Goal: Task Accomplishment & Management: Manage account settings

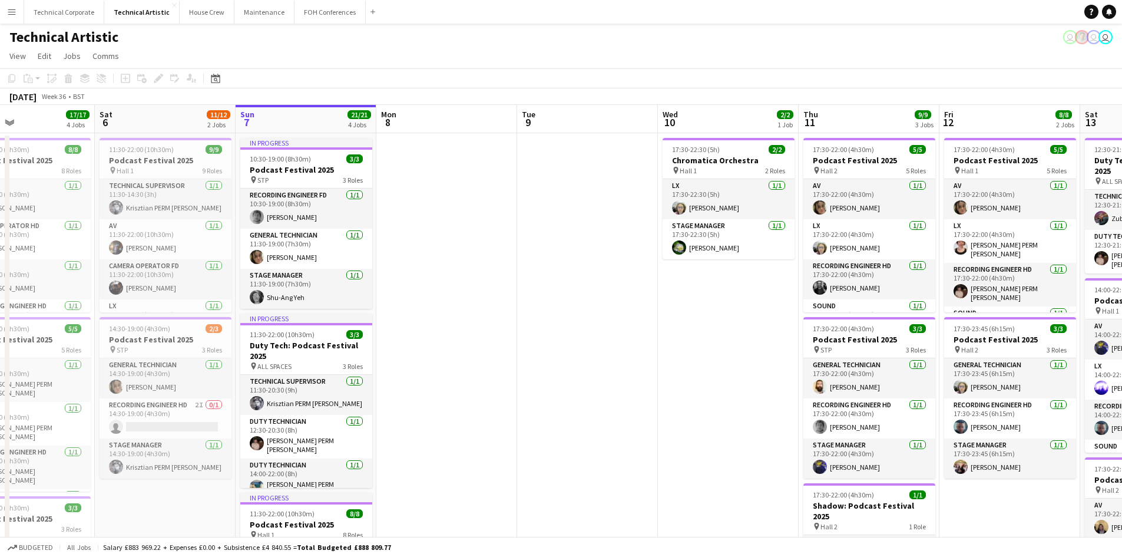
scroll to position [0, 283]
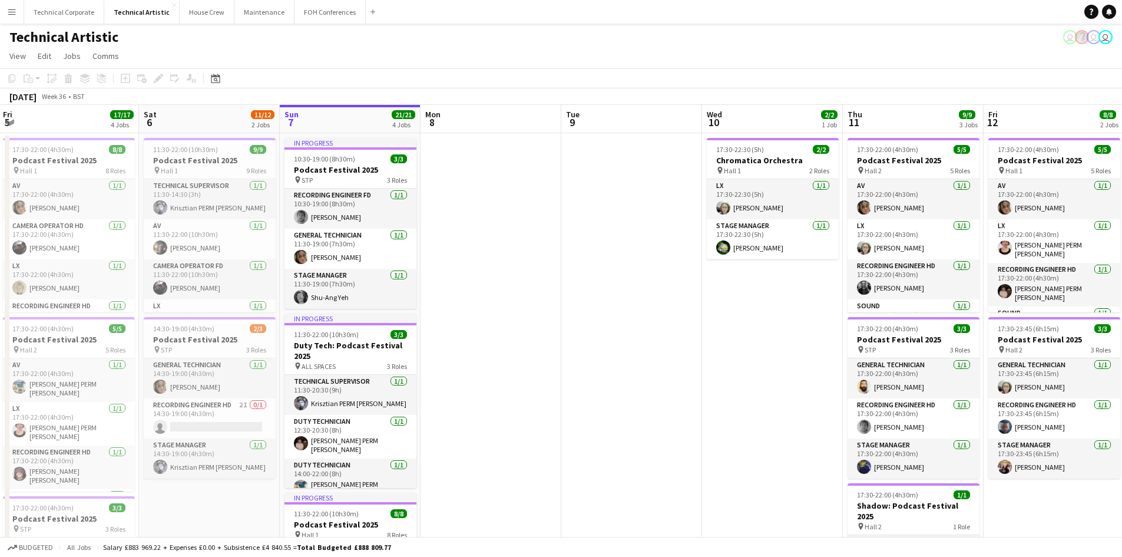
drag, startPoint x: 322, startPoint y: 201, endPoint x: 461, endPoint y: 208, distance: 139.2
click at [461, 208] on app-calendar-viewport "Wed 3 Thu 4 11/11 3 Jobs Fri 5 17/17 4 Jobs Sat 6 11/12 2 Jobs Sun 7 21/21 4 Jo…" at bounding box center [561, 489] width 1122 height 768
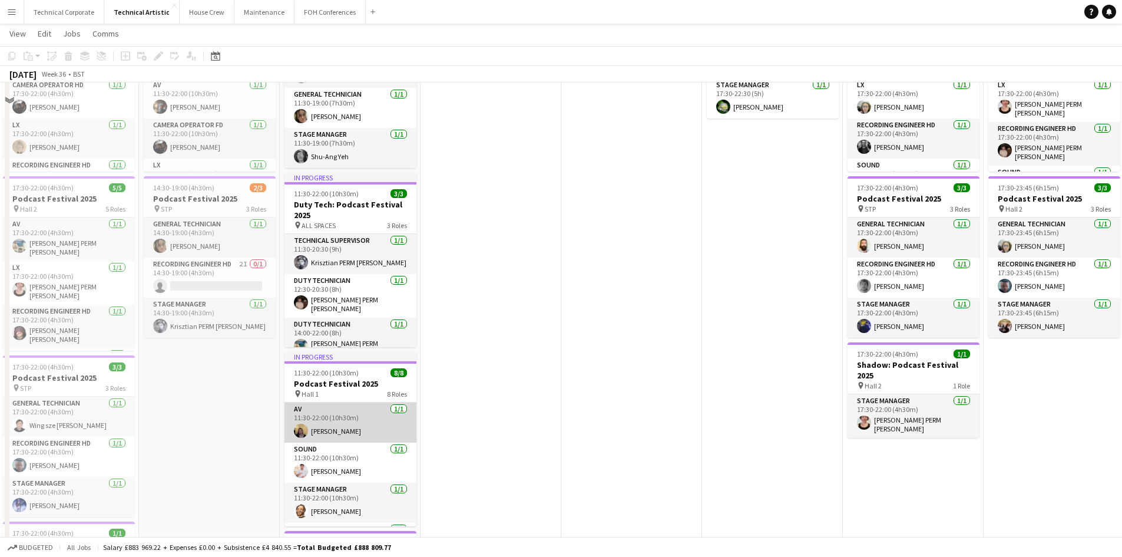
scroll to position [100, 0]
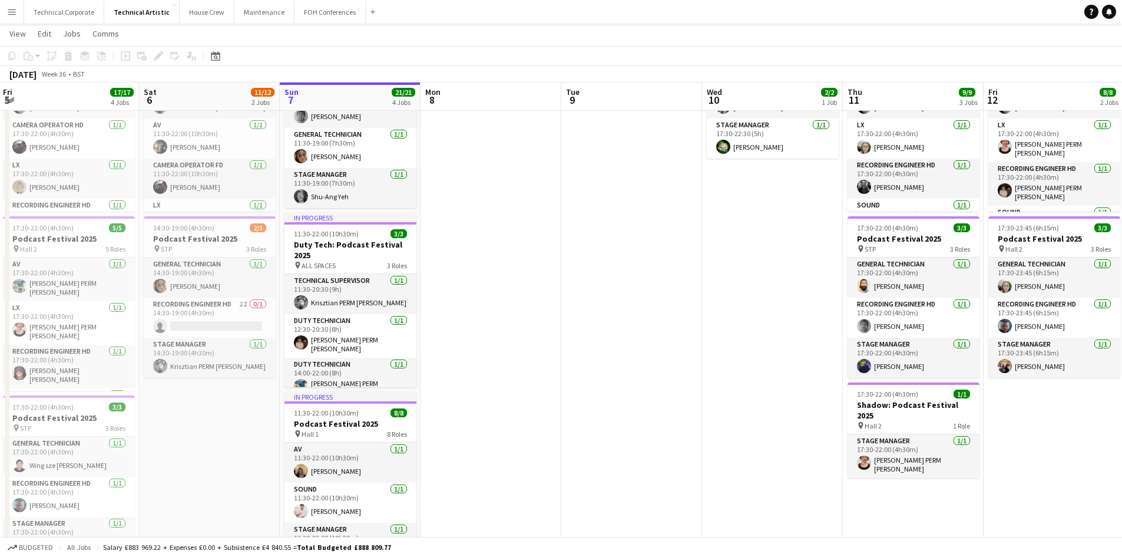
click at [564, 172] on app-date-cell at bounding box center [631, 402] width 141 height 740
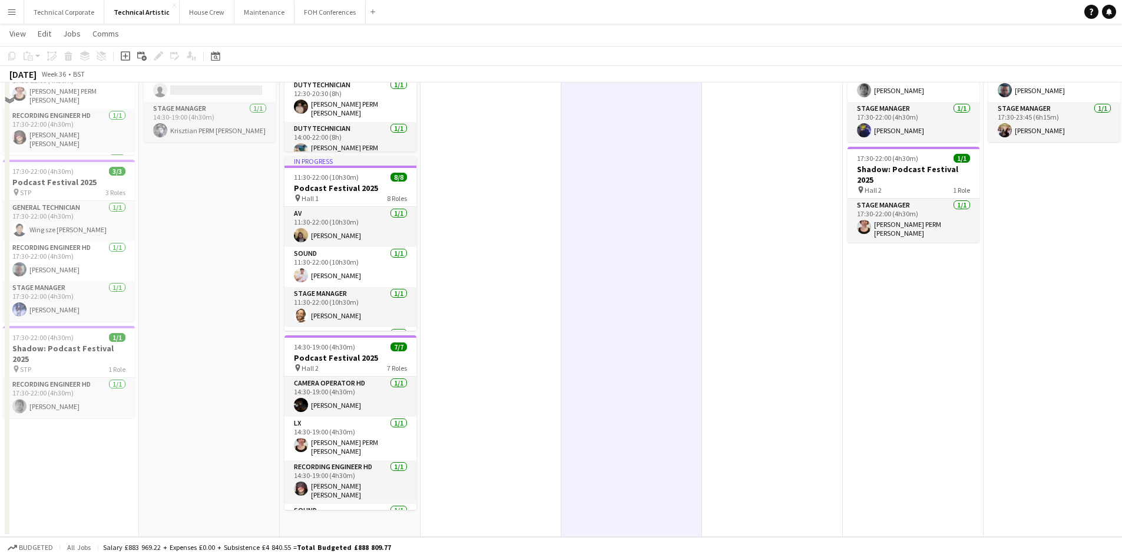
scroll to position [0, 0]
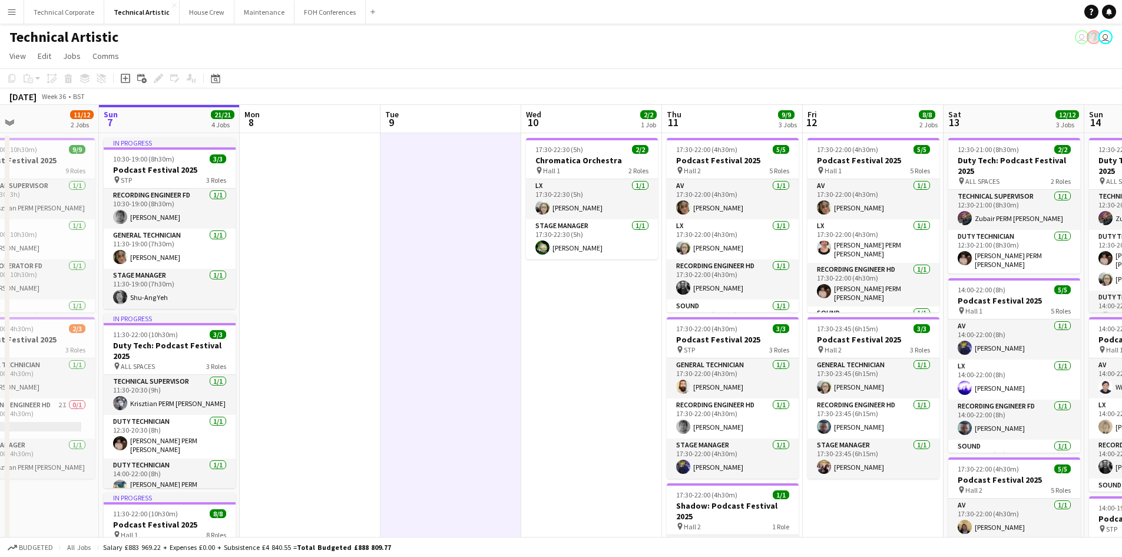
drag, startPoint x: 570, startPoint y: 226, endPoint x: 435, endPoint y: 226, distance: 135.5
click at [435, 226] on app-calendar-viewport "Wed 3 Thu 4 11/11 3 Jobs Fri 5 17/17 4 Jobs Sat 6 11/12 2 Jobs Sun 7 21/21 4 Jo…" at bounding box center [561, 489] width 1122 height 768
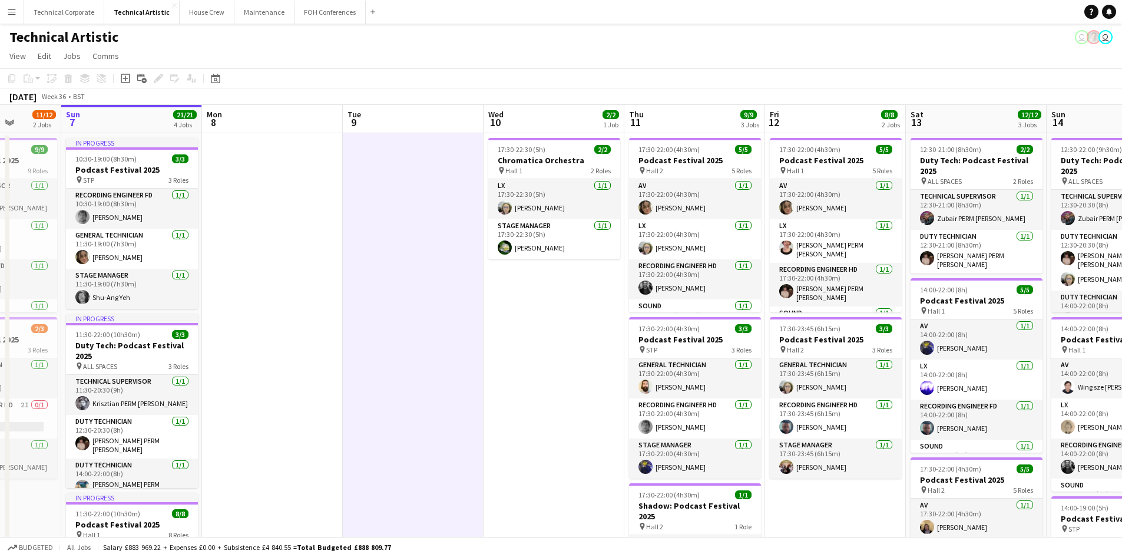
drag, startPoint x: 462, startPoint y: 273, endPoint x: 410, endPoint y: 274, distance: 52.5
click at [410, 274] on app-calendar-viewport "Wed 3 Thu 4 11/11 3 Jobs Fri 5 17/17 4 Jobs Sat 6 11/12 2 Jobs Sun 7 21/21 4 Jo…" at bounding box center [561, 489] width 1122 height 768
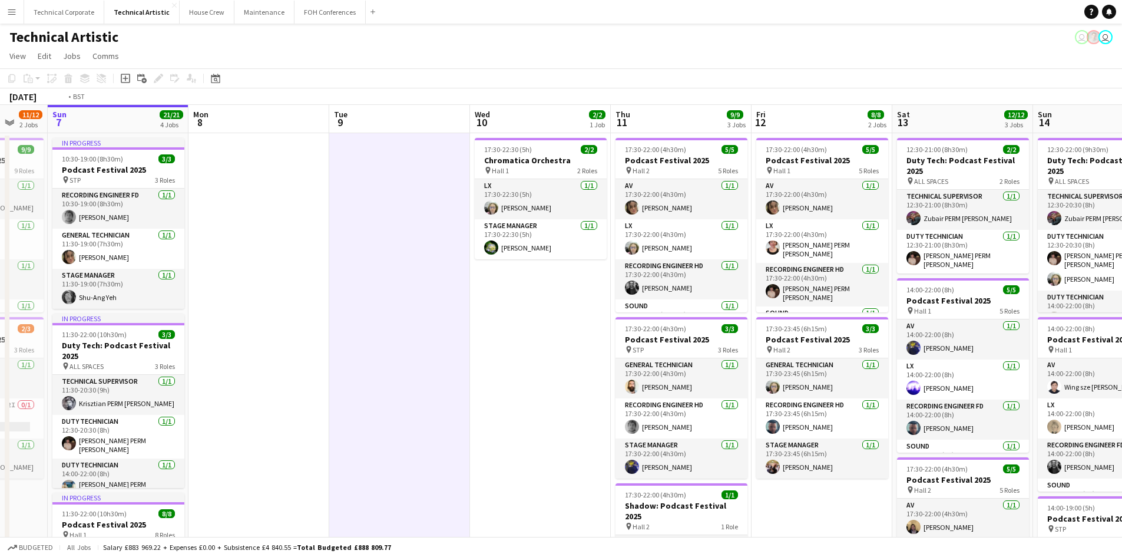
click at [128, 288] on app-calendar-viewport "Wed 3 Thu 4 11/11 3 Jobs Fri 5 17/17 4 Jobs Sat 6 11/12 2 Jobs Sun 7 21/21 4 Jo…" at bounding box center [561, 489] width 1122 height 768
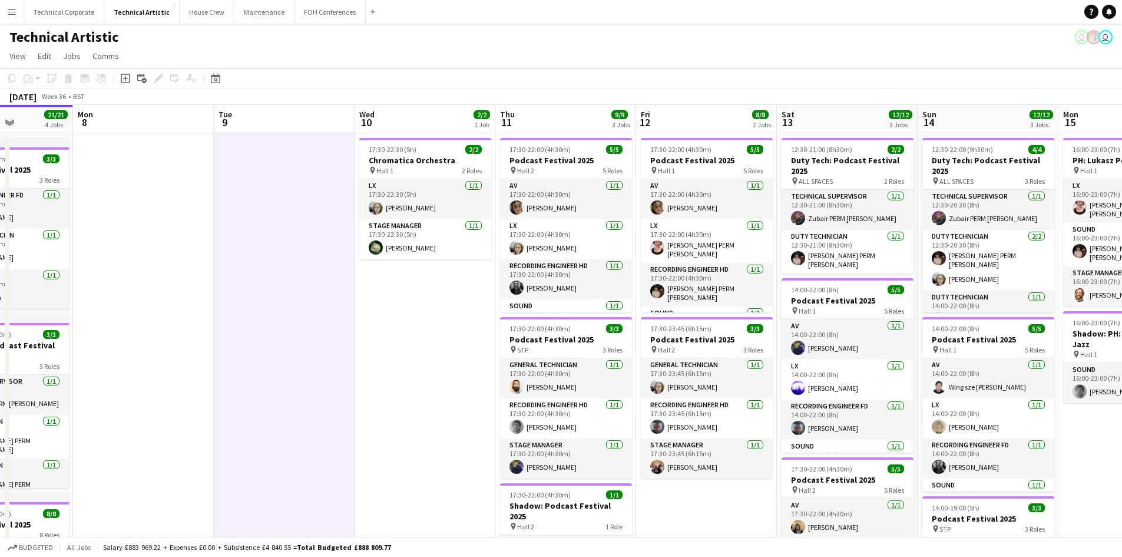
drag, startPoint x: 664, startPoint y: 332, endPoint x: 563, endPoint y: 334, distance: 101.3
click at [548, 334] on app-calendar-viewport "Fri 5 17/17 4 Jobs Sat 6 11/12 2 Jobs Sun 7 21/21 4 Jobs Mon 8 Tue 9 Wed 10 2/2…" at bounding box center [561, 489] width 1122 height 768
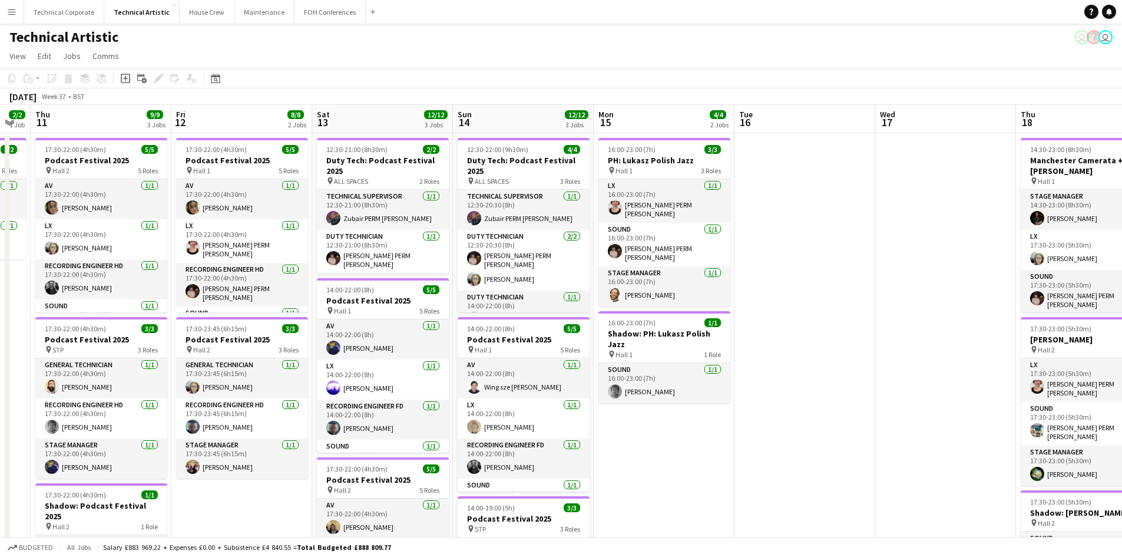
drag, startPoint x: 874, startPoint y: 363, endPoint x: 700, endPoint y: 364, distance: 174.3
click at [700, 364] on app-calendar-viewport "Sun 7 21/21 4 Jobs Mon 8 Tue 9 Wed 10 2/2 1 Job Thu 11 9/9 3 Jobs Fri 12 8/8 2 …" at bounding box center [561, 489] width 1122 height 768
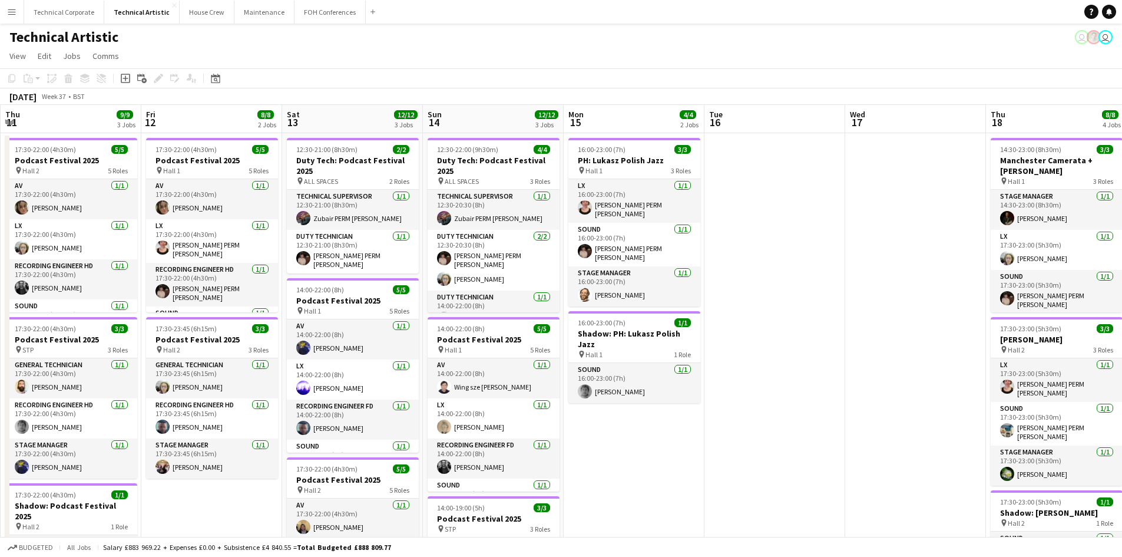
drag, startPoint x: 800, startPoint y: 309, endPoint x: 760, endPoint y: 309, distance: 40.1
click at [760, 309] on app-calendar-viewport "Sun 7 21/21 4 Jobs Mon 8 Tue 9 Wed 10 2/2 1 Job Thu 11 9/9 3 Jobs Fri 12 8/8 2 …" at bounding box center [561, 489] width 1122 height 768
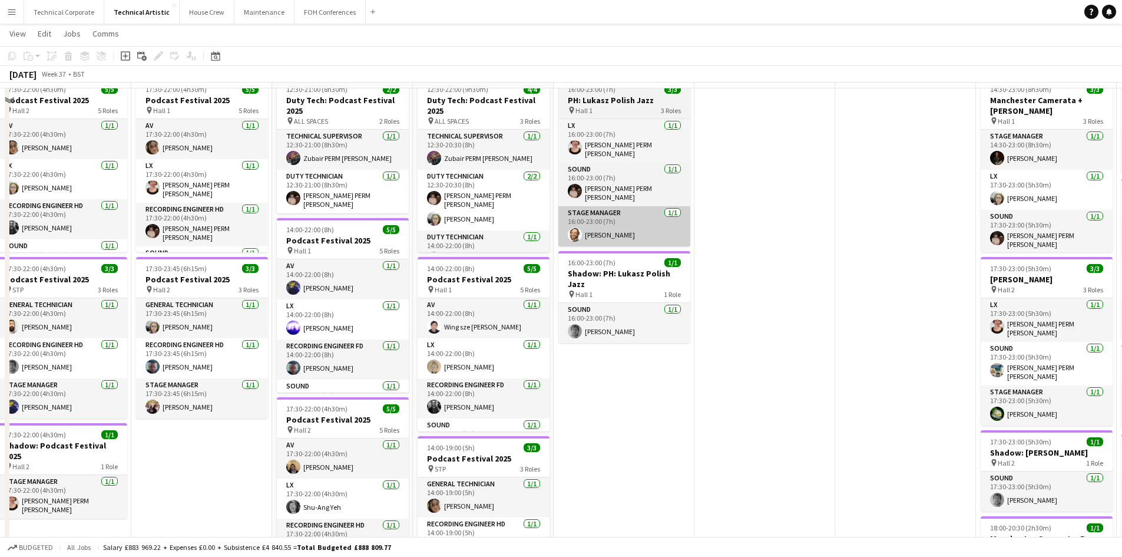
scroll to position [0, 0]
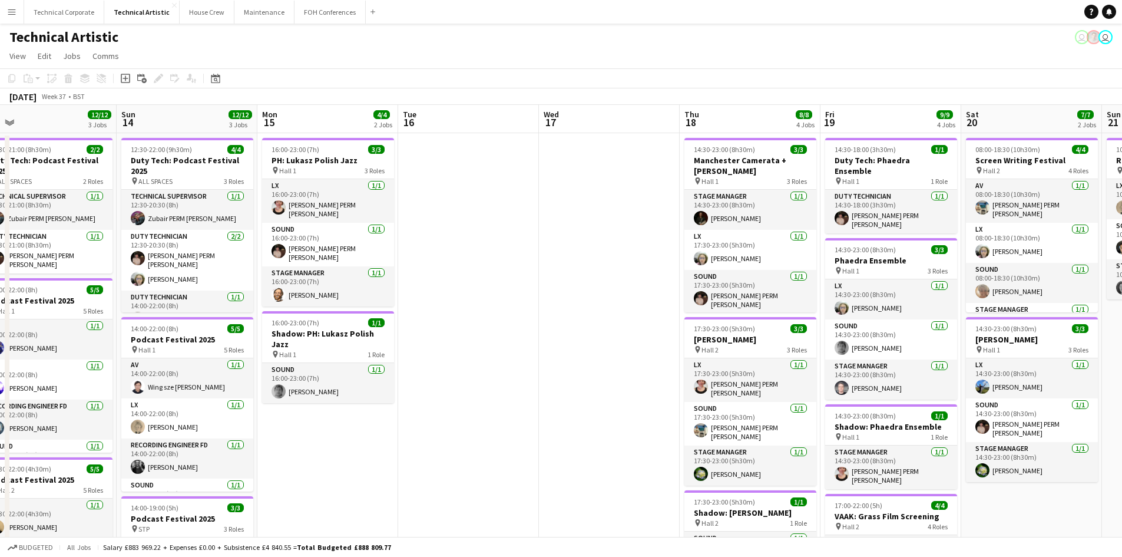
drag, startPoint x: 743, startPoint y: 225, endPoint x: 447, endPoint y: 225, distance: 296.3
click at [447, 225] on app-calendar-viewport "Tue 9 Wed 10 2/2 1 Job Thu 11 9/9 3 Jobs Fri 12 8/8 2 Jobs Sat 13 12/12 3 Jobs …" at bounding box center [561, 489] width 1122 height 768
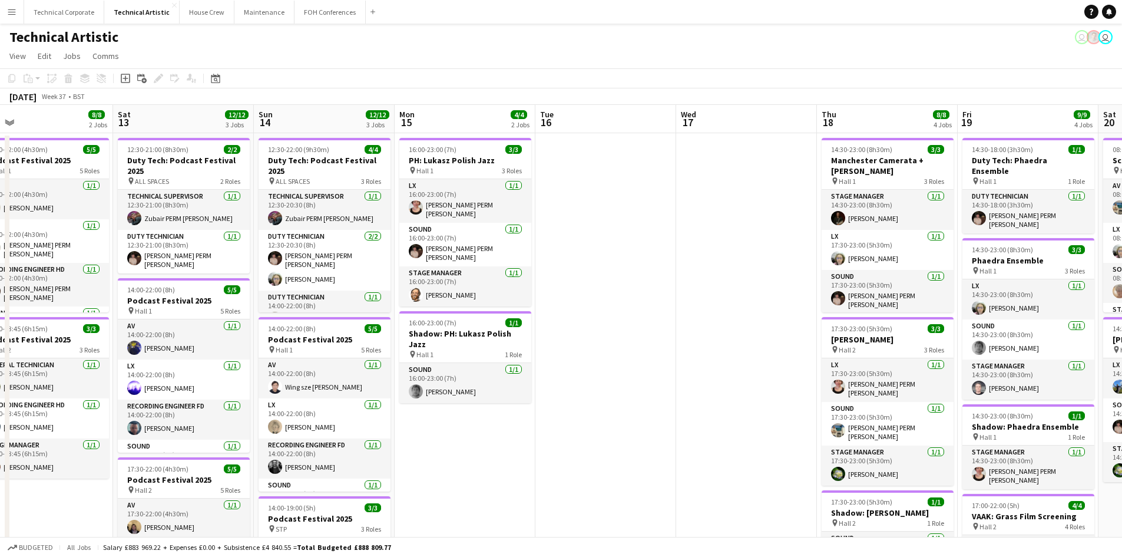
drag, startPoint x: 447, startPoint y: 225, endPoint x: 584, endPoint y: 210, distance: 138.0
click at [584, 210] on app-calendar-viewport "Tue 9 Wed 10 2/2 1 Job Thu 11 9/9 3 Jobs Fri 12 8/8 2 Jobs Sat 13 12/12 3 Jobs …" at bounding box center [561, 489] width 1122 height 768
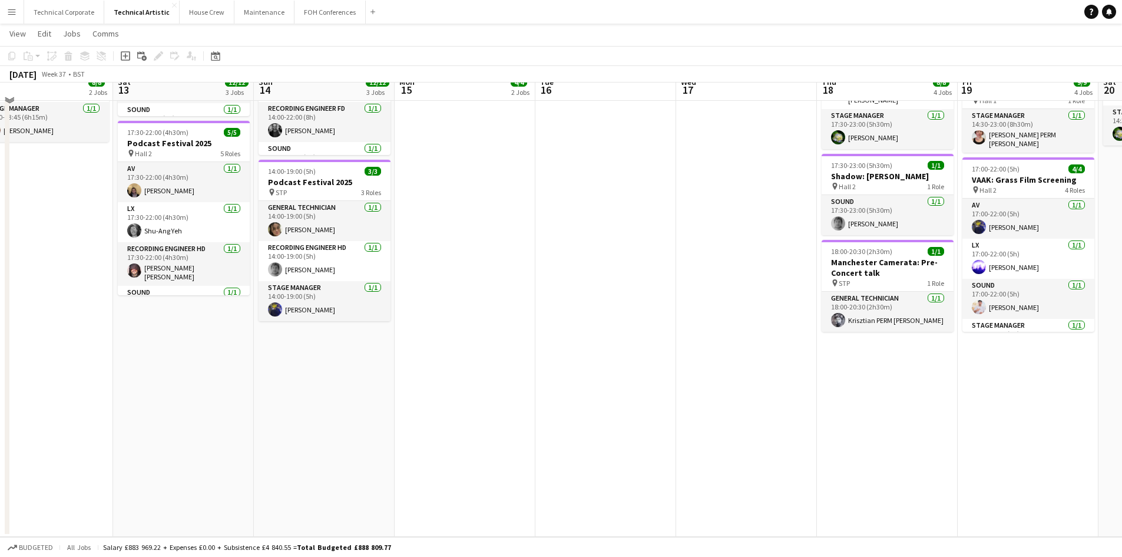
scroll to position [0, 0]
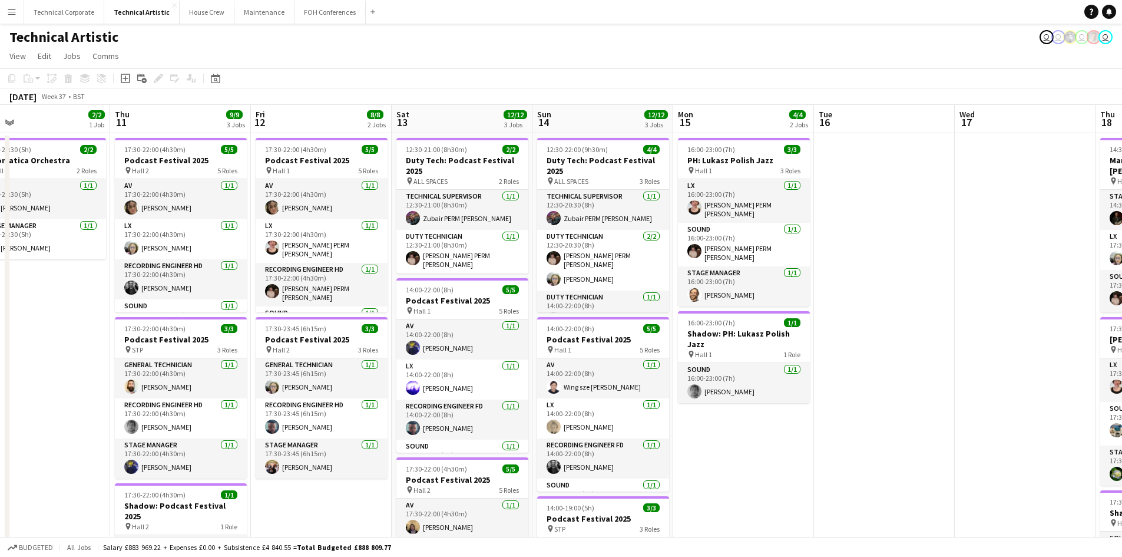
drag, startPoint x: 453, startPoint y: 481, endPoint x: 1009, endPoint y: 508, distance: 556.7
click at [1010, 510] on app-calendar-viewport "Tue 9 Wed 10 2/2 1 Job Thu 11 9/9 3 Jobs Fri 12 8/8 2 Jobs Sat 13 12/12 3 Jobs …" at bounding box center [561, 489] width 1122 height 768
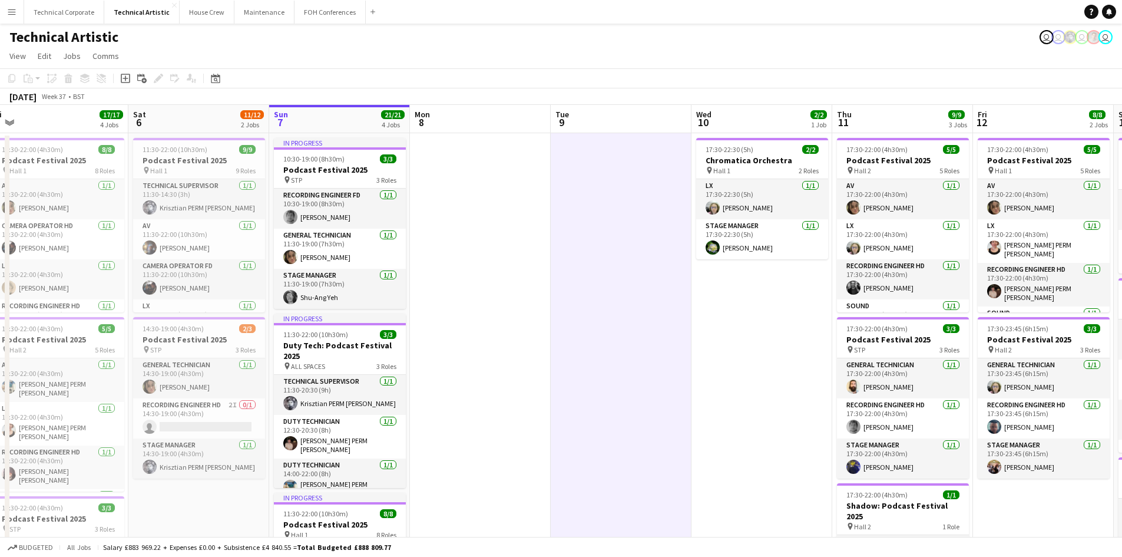
scroll to position [0, 306]
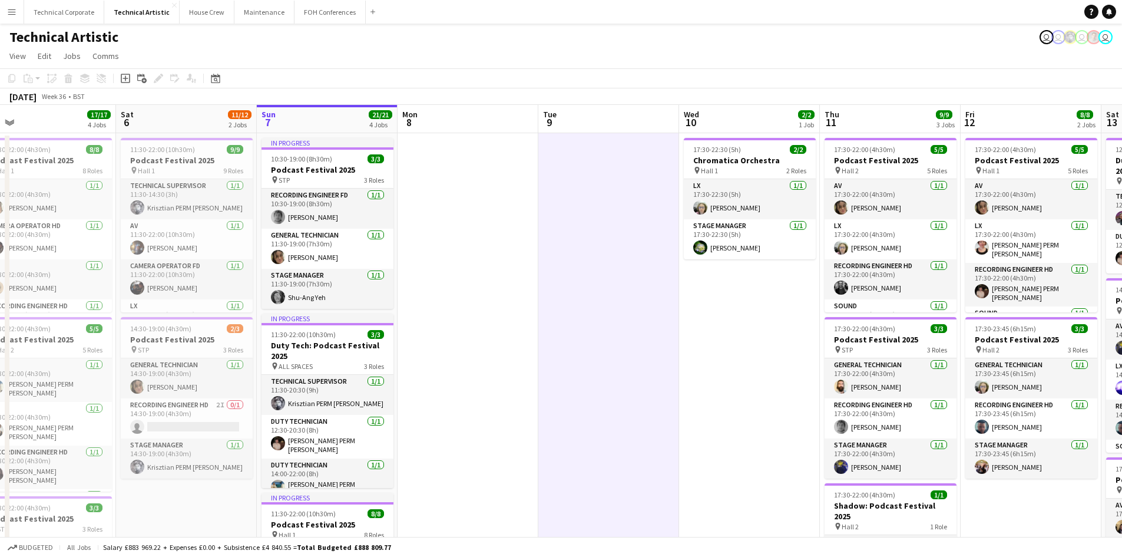
drag, startPoint x: 277, startPoint y: 413, endPoint x: 709, endPoint y: 381, distance: 433.0
click at [709, 381] on app-calendar-viewport "Wed 3 Thu 4 11/11 3 Jobs Fri 5 17/17 4 Jobs Sat 6 11/12 2 Jobs Sun 7 21/21 4 Jo…" at bounding box center [561, 489] width 1122 height 768
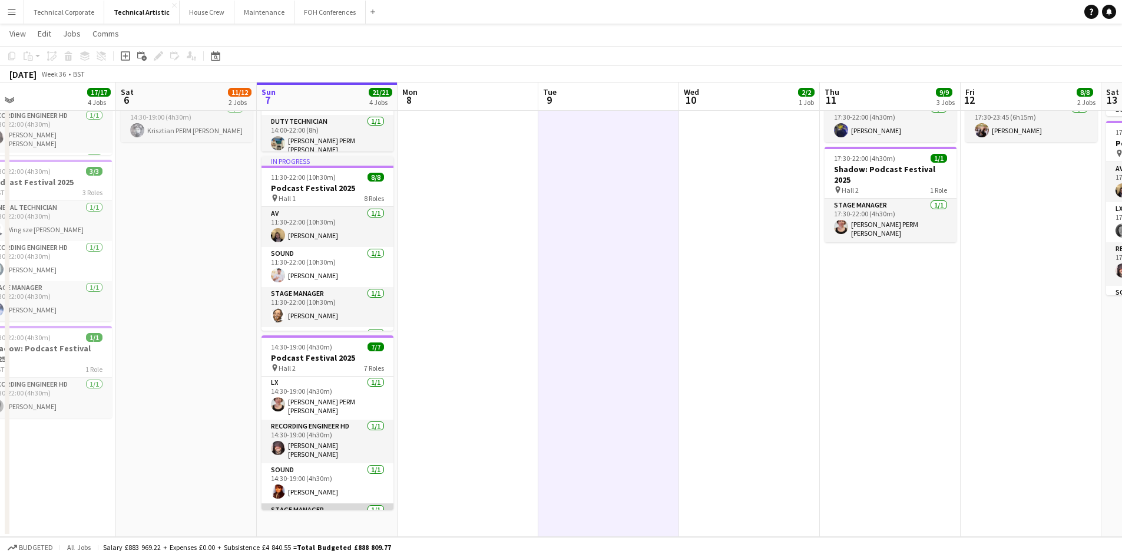
scroll to position [59, 0]
